Goal: Task Accomplishment & Management: Manage account settings

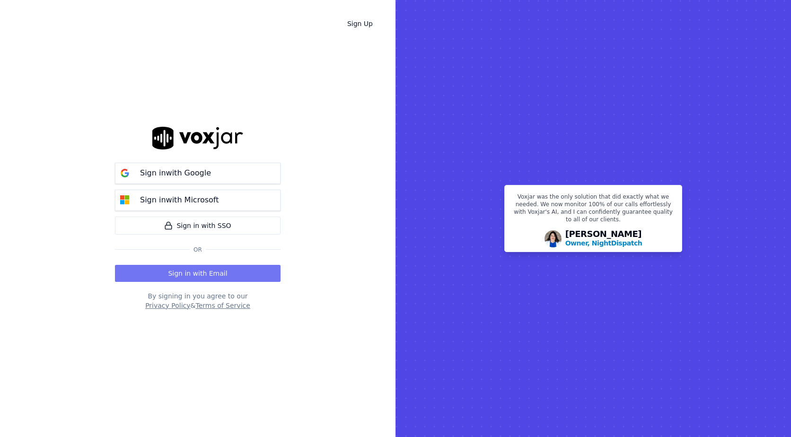
click at [247, 276] on button "Sign in with Email" at bounding box center [198, 273] width 166 height 17
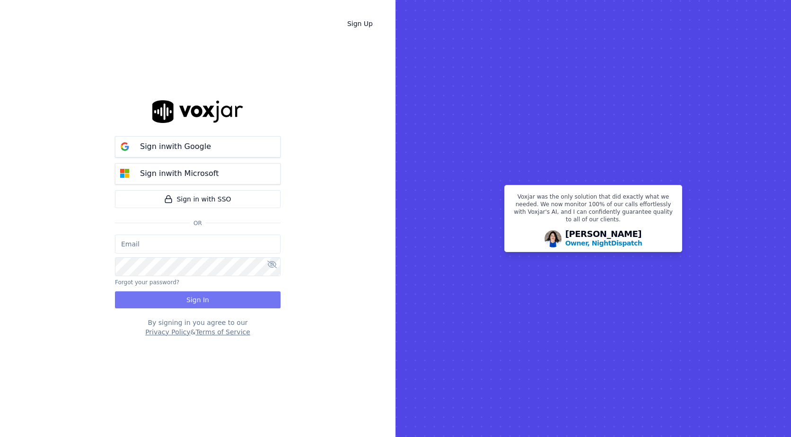
type input "bpaul@clearharbor.com"
click at [260, 300] on button "Sign In" at bounding box center [198, 300] width 166 height 17
